Goal: Task Accomplishment & Management: Use online tool/utility

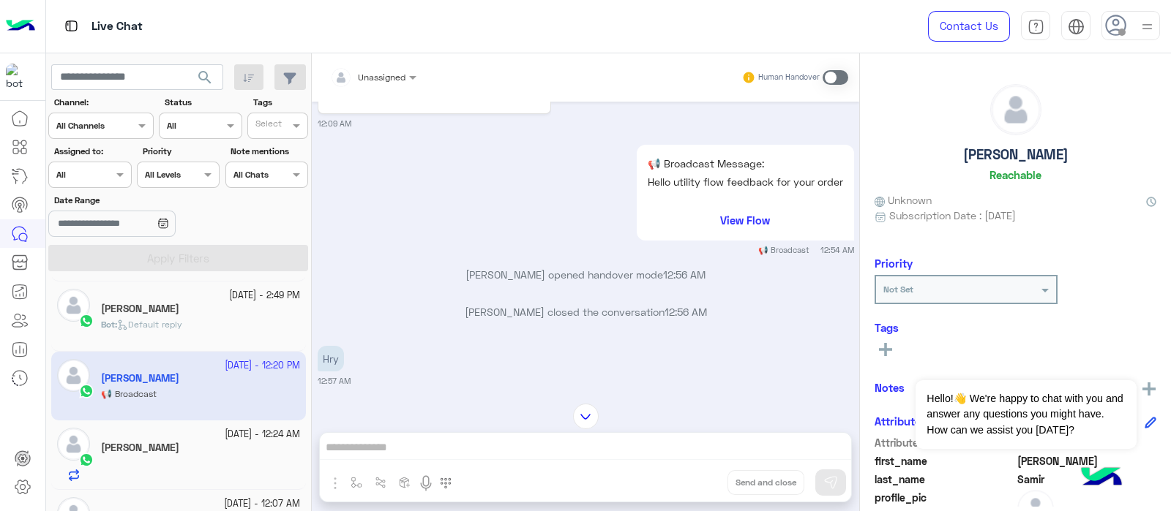
scroll to position [315, 0]
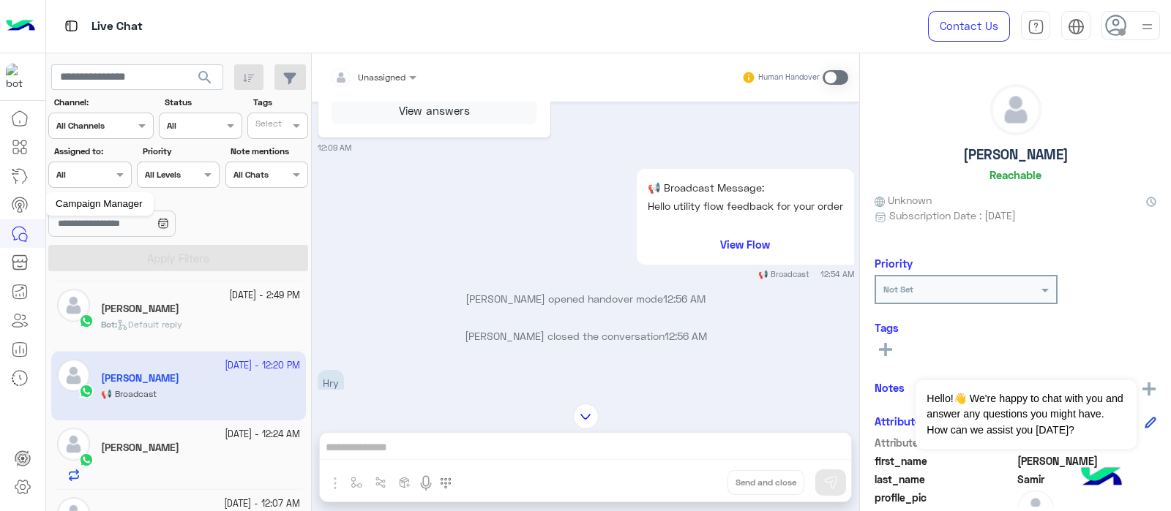
click at [15, 210] on icon at bounding box center [20, 205] width 18 height 18
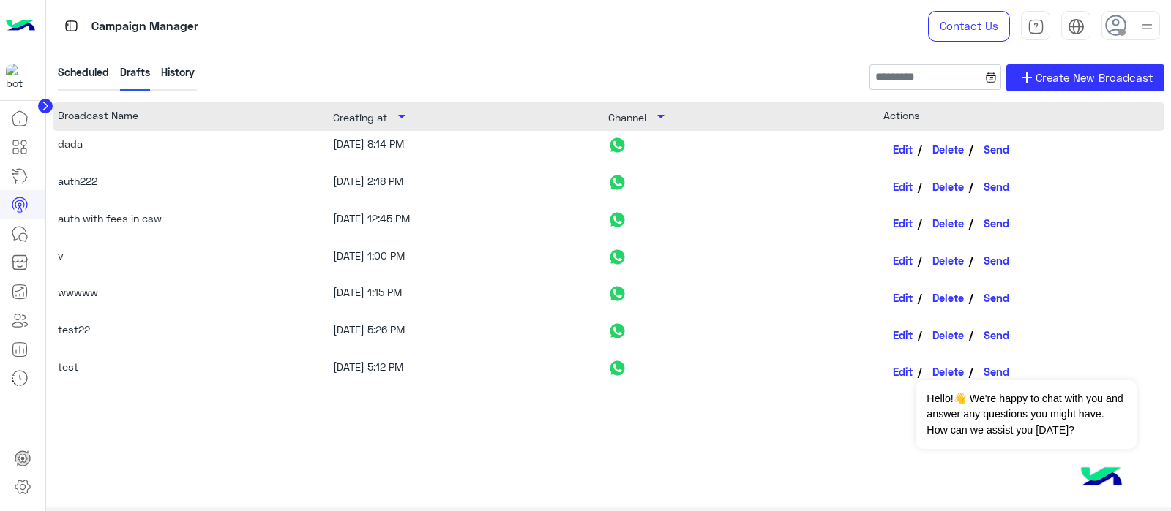
click at [171, 77] on div "History" at bounding box center [178, 77] width 34 height 27
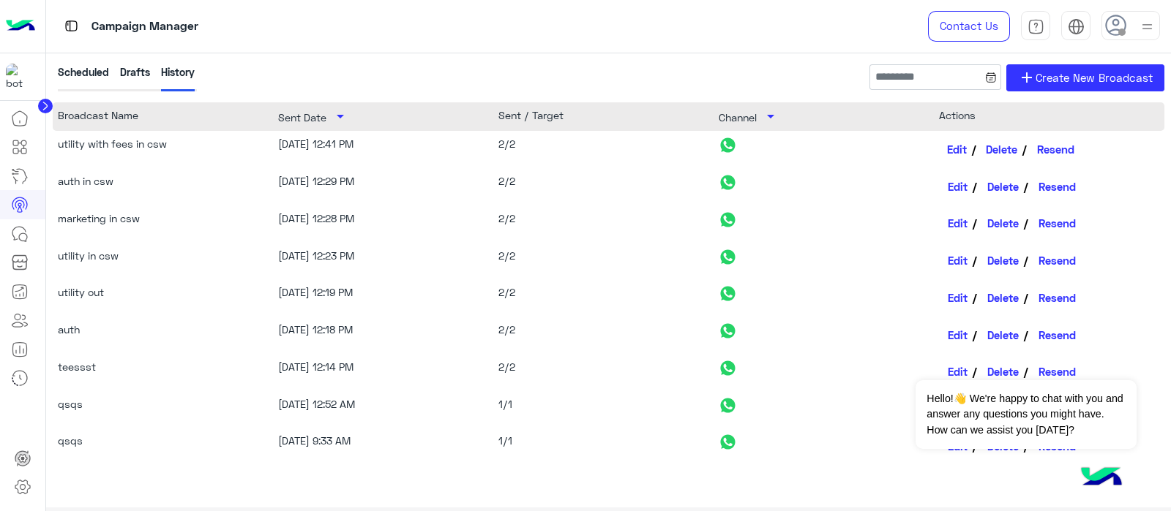
click at [951, 155] on link "Edit" at bounding box center [958, 149] width 38 height 25
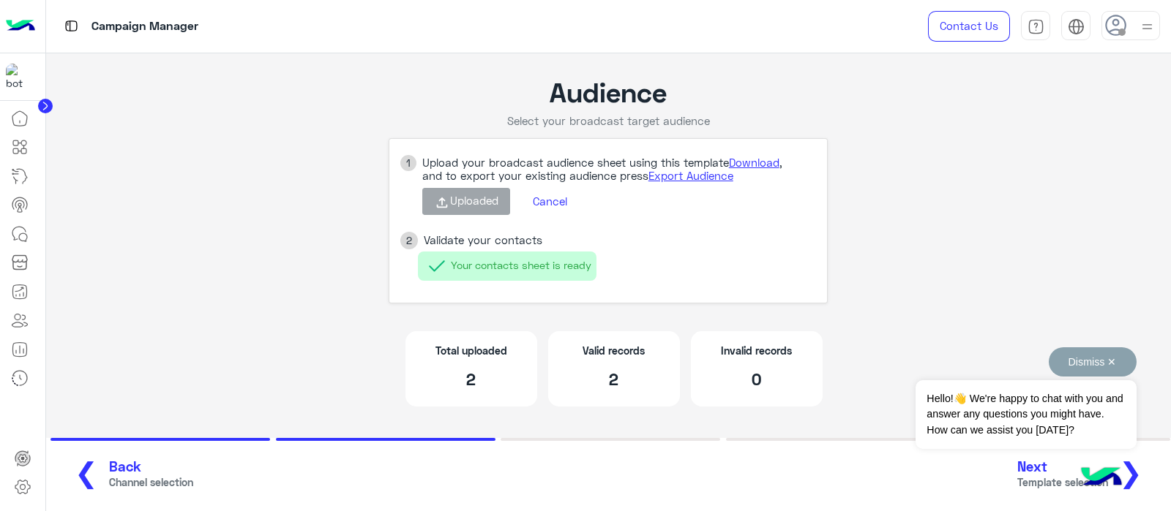
click at [1065, 359] on button "Dismiss ✕" at bounding box center [1092, 362] width 88 height 29
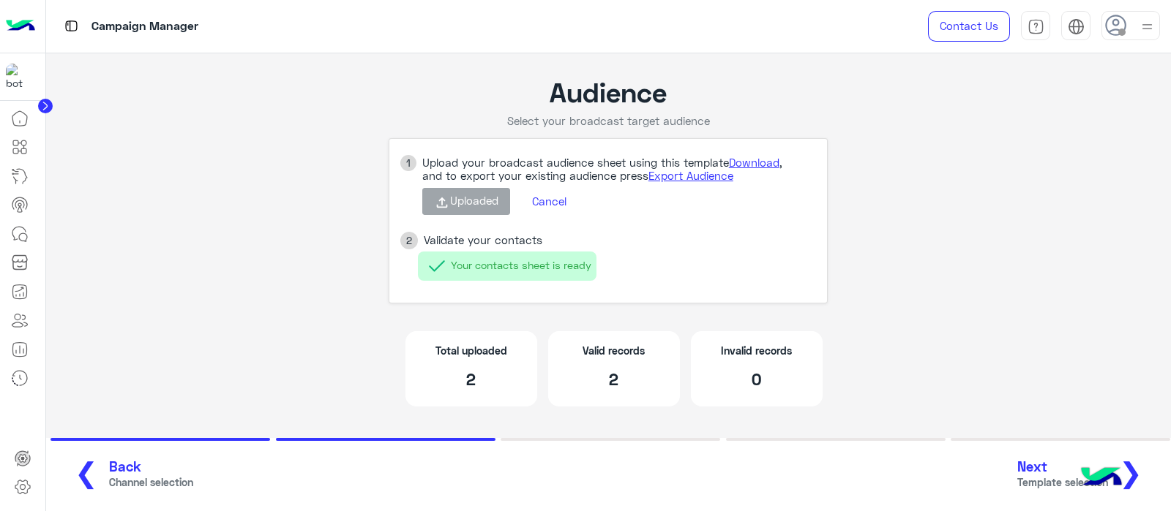
click at [539, 192] on button "Cancel" at bounding box center [549, 202] width 56 height 25
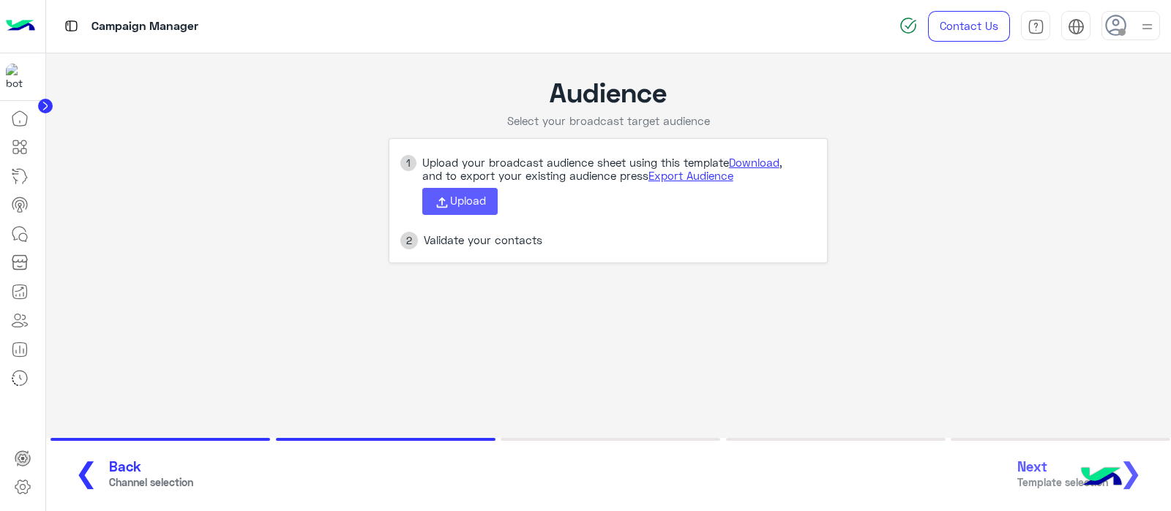
click at [473, 209] on button "Upload" at bounding box center [459, 202] width 75 height 28
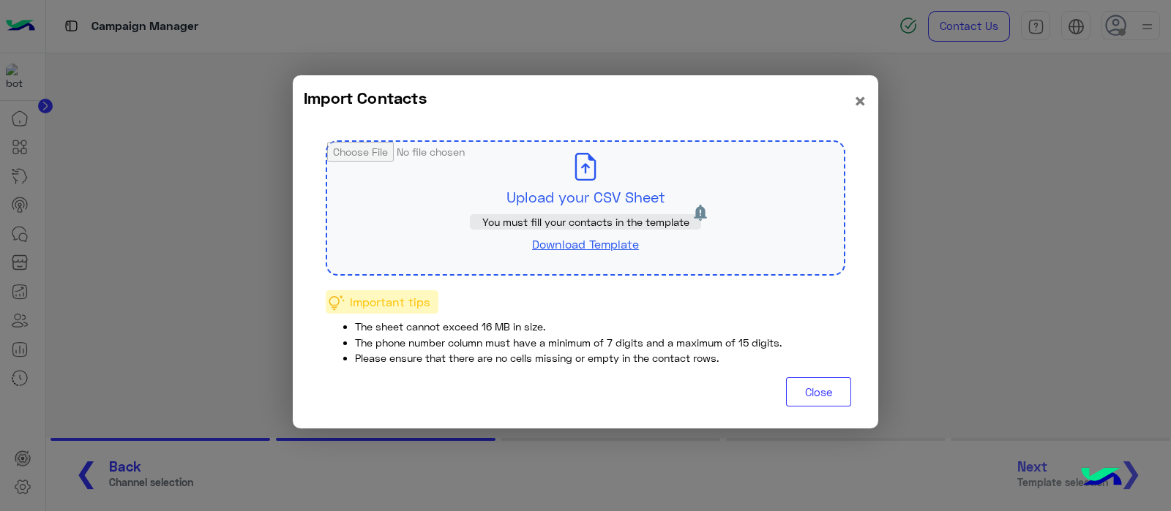
click at [506, 211] on input "file" at bounding box center [585, 208] width 517 height 132
type input "**********"
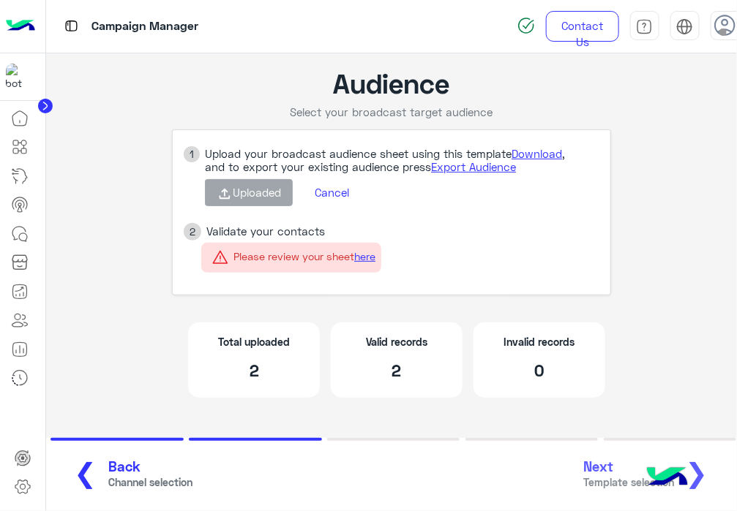
click at [338, 183] on button "Cancel" at bounding box center [332, 193] width 56 height 25
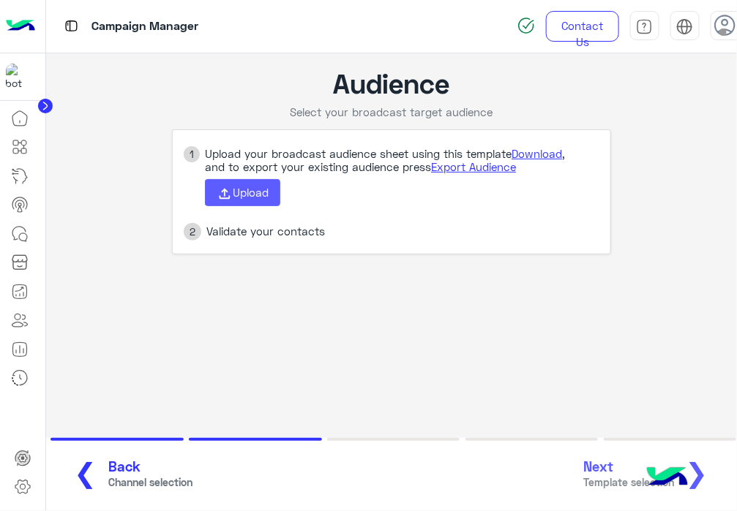
click at [274, 198] on button "Upload" at bounding box center [242, 193] width 75 height 28
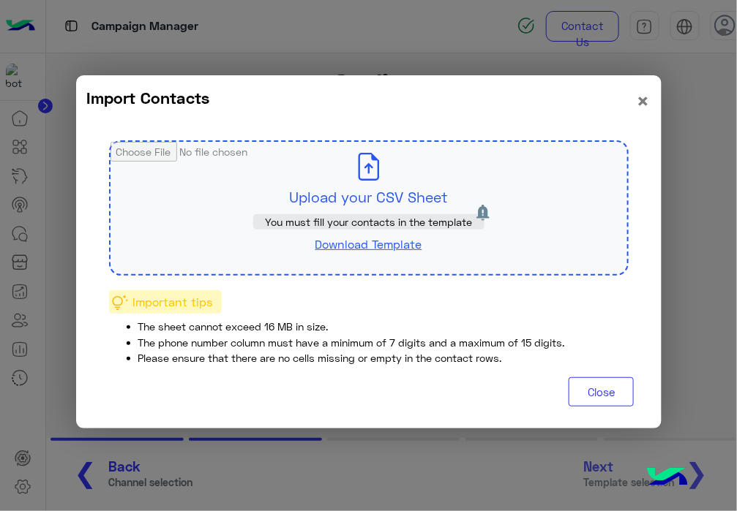
click at [319, 210] on input "file" at bounding box center [368, 208] width 517 height 132
type input "**********"
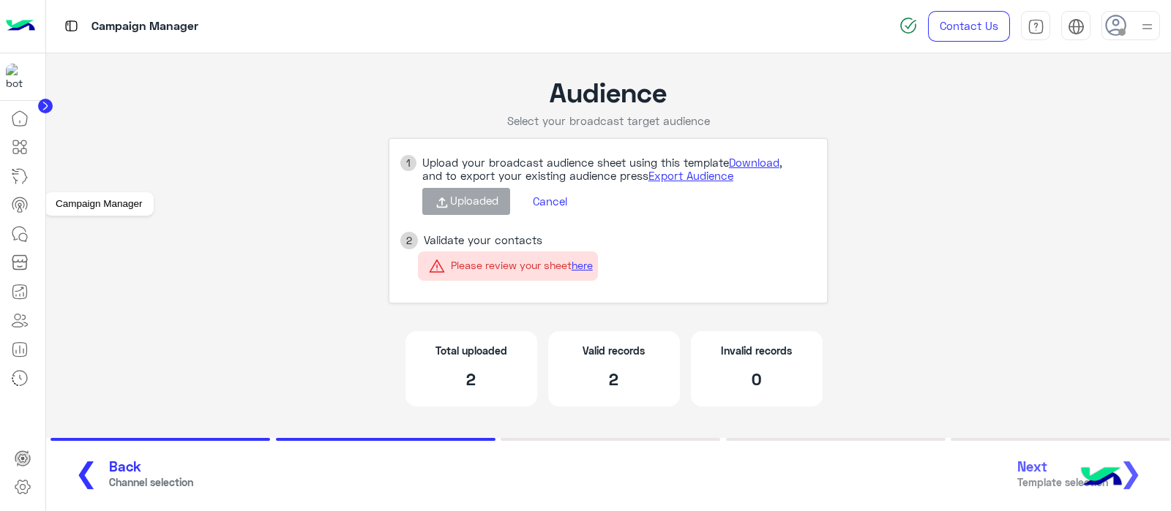
click at [37, 203] on link at bounding box center [20, 204] width 40 height 29
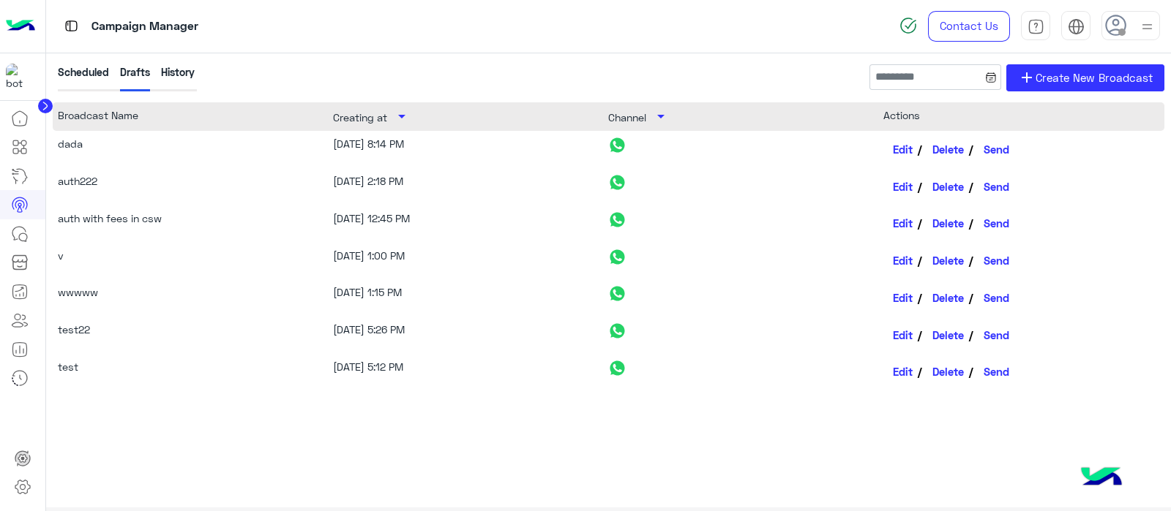
click at [179, 70] on div "History" at bounding box center [178, 77] width 34 height 27
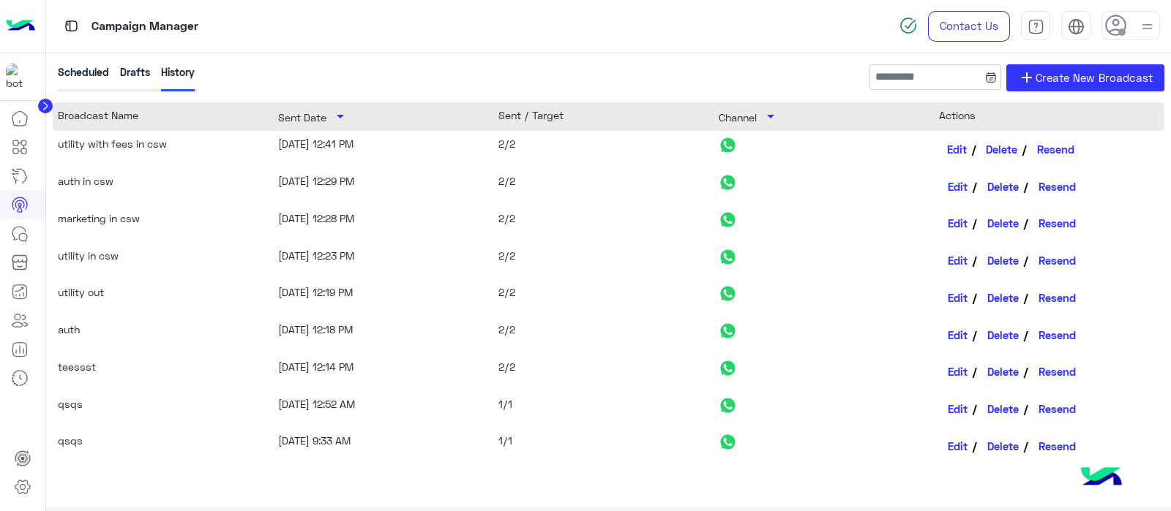
click at [949, 156] on link "Edit" at bounding box center [958, 149] width 38 height 25
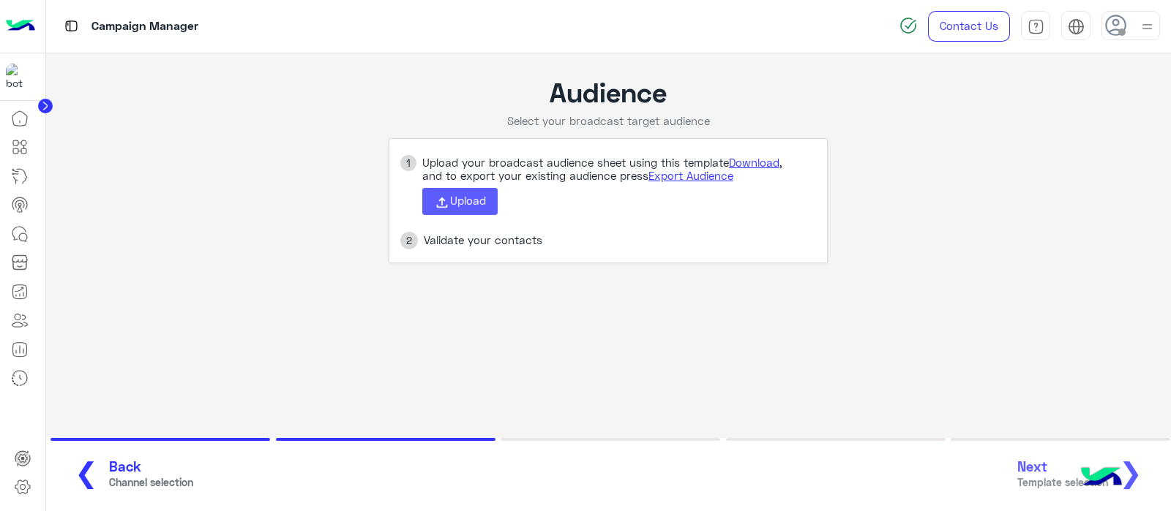
click at [495, 209] on button "Upload" at bounding box center [459, 202] width 75 height 28
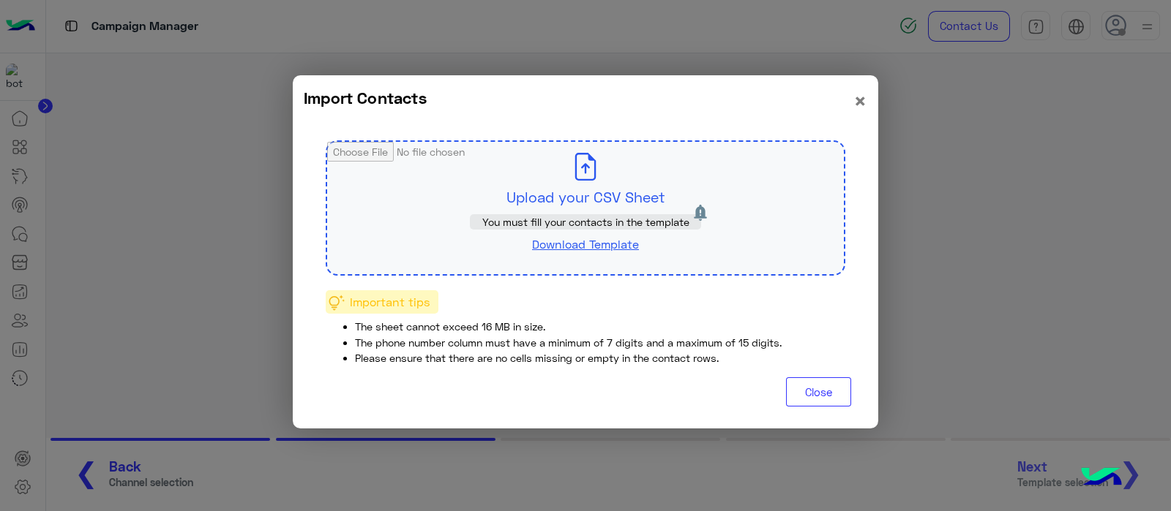
click at [541, 204] on input "file" at bounding box center [585, 208] width 517 height 132
type input "**********"
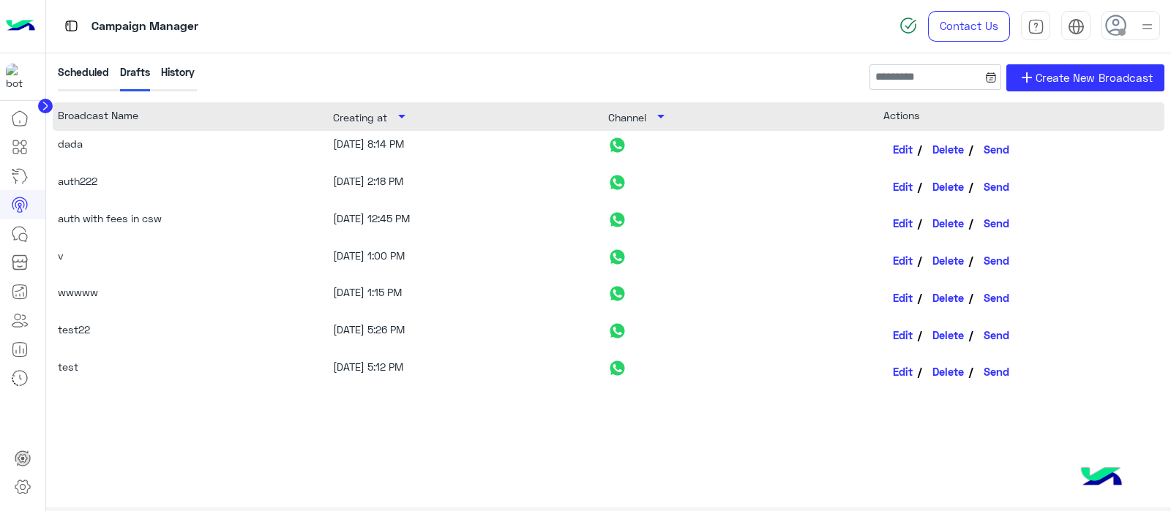
click at [304, 68] on div "Scheduled Drafts History add Create New Broadcast" at bounding box center [609, 83] width 1112 height 38
